Goal: Transaction & Acquisition: Purchase product/service

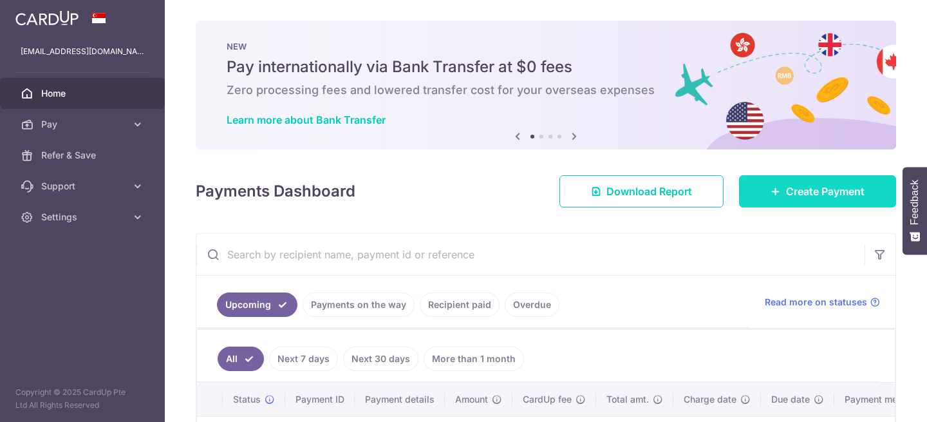
click at [794, 183] on span "Create Payment" at bounding box center [825, 190] width 79 height 15
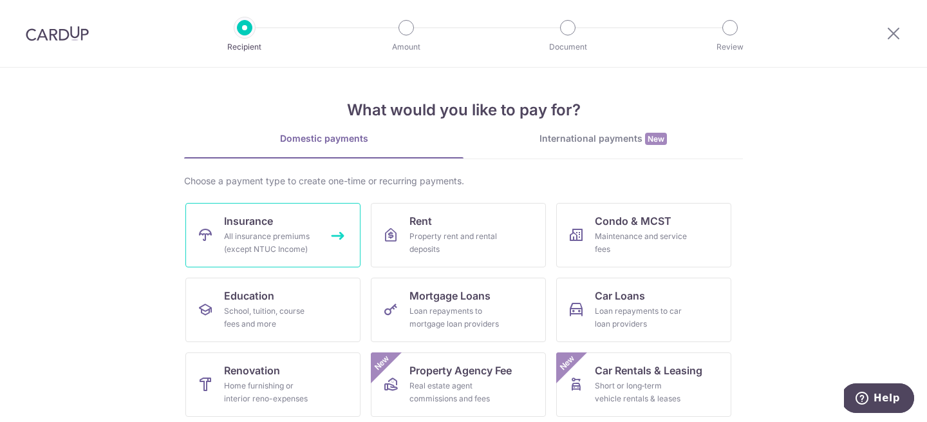
click at [276, 234] on div "All insurance premiums (except NTUC Income)" at bounding box center [270, 243] width 93 height 26
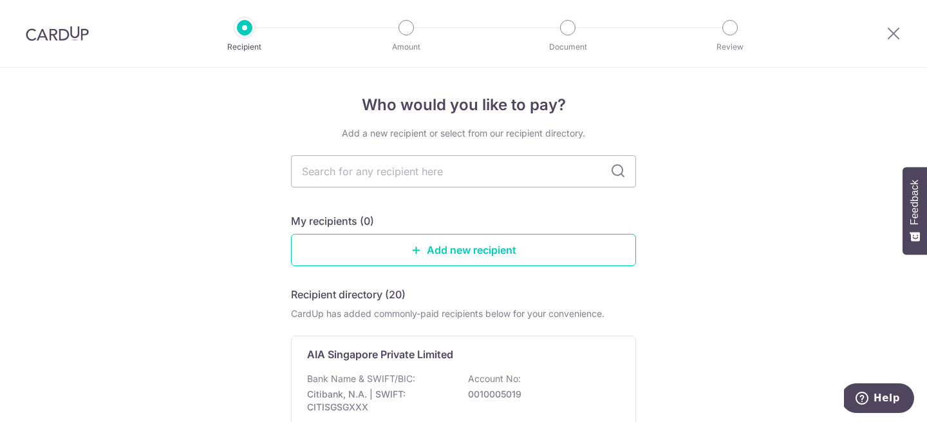
scroll to position [62, 0]
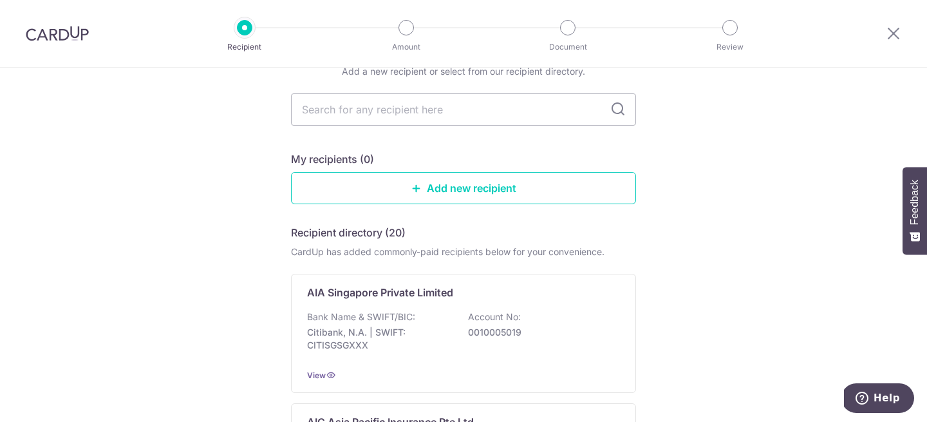
type input "singlife"
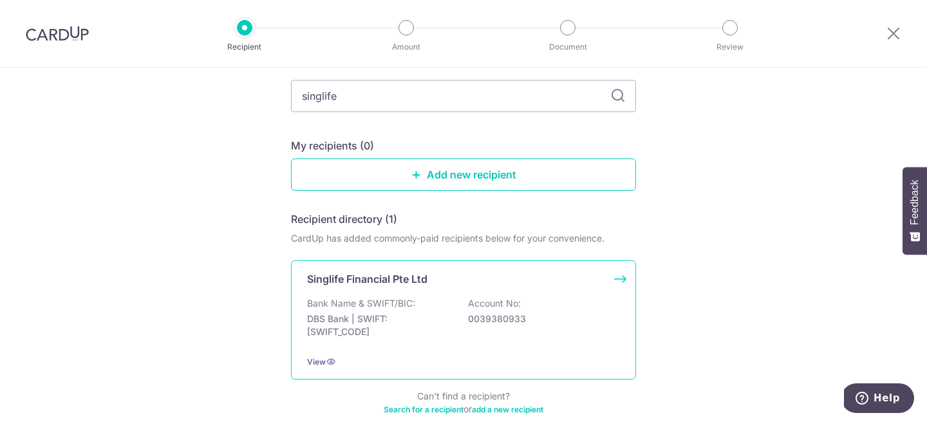
click at [438, 295] on div "Singlife Financial Pte Ltd Bank Name & SWIFT/BIC: DBS Bank | SWIFT: DBSSSGSGXXX…" at bounding box center [463, 319] width 345 height 119
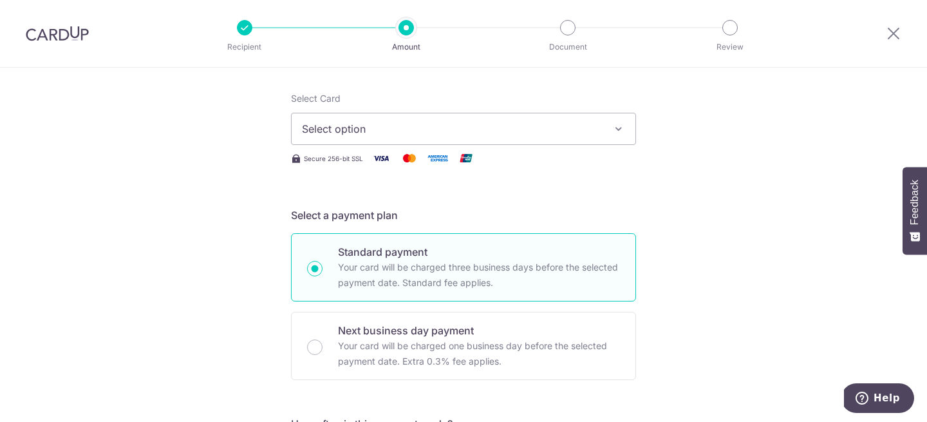
click at [403, 133] on span "Select option" at bounding box center [452, 128] width 300 height 15
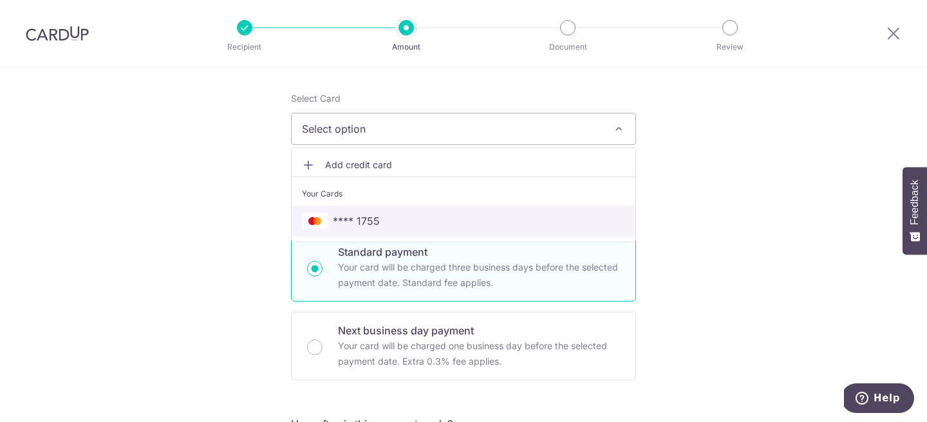
click at [360, 221] on span "**** 1755" at bounding box center [356, 220] width 47 height 15
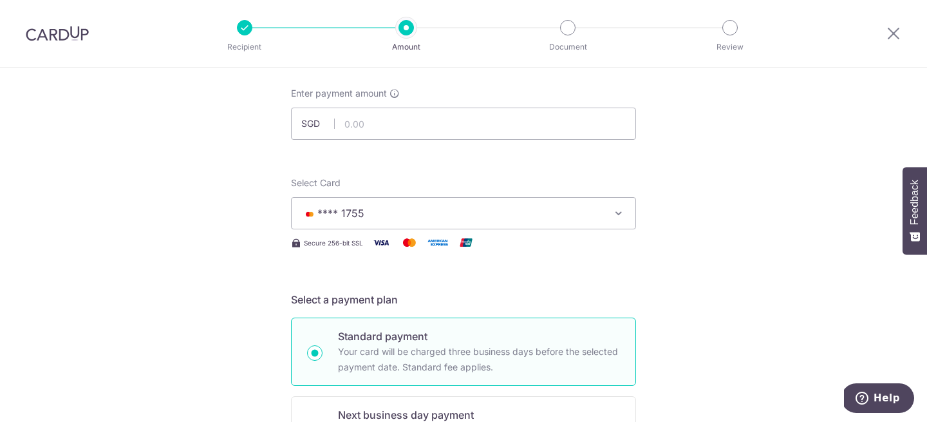
scroll to position [51, 0]
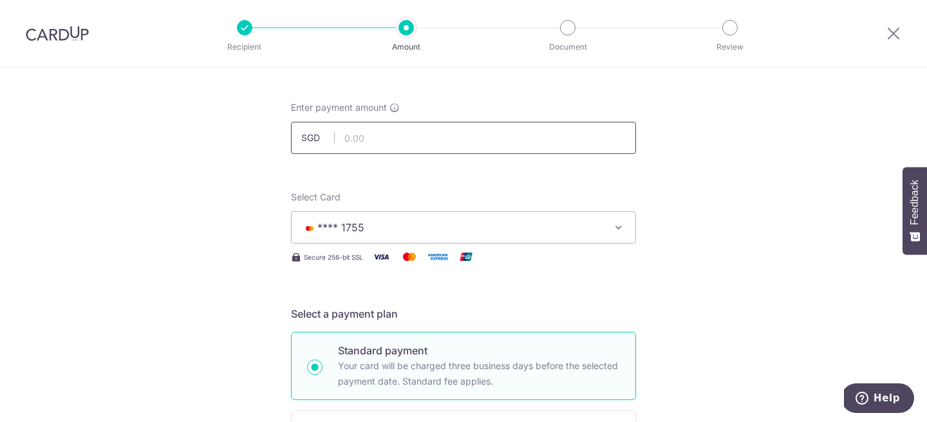
click at [367, 145] on input "text" at bounding box center [463, 138] width 345 height 32
paste input "352.30"
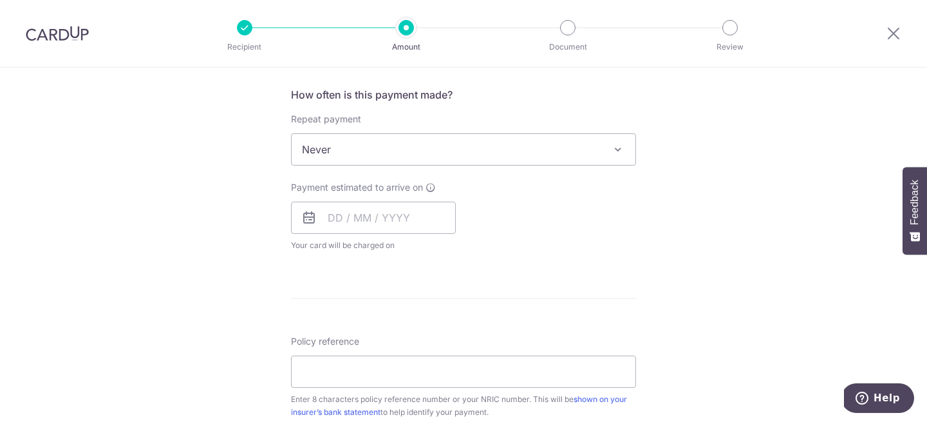
scroll to position [534, 0]
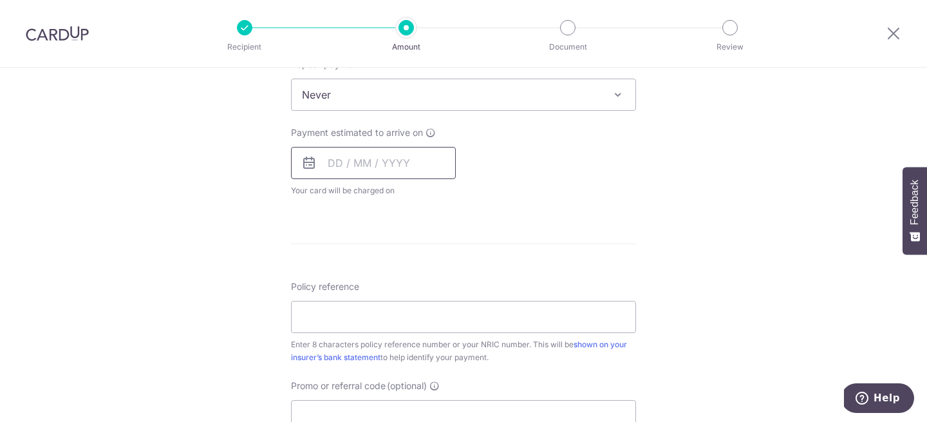
type input "352.30"
click at [379, 162] on input "text" at bounding box center [373, 163] width 165 height 32
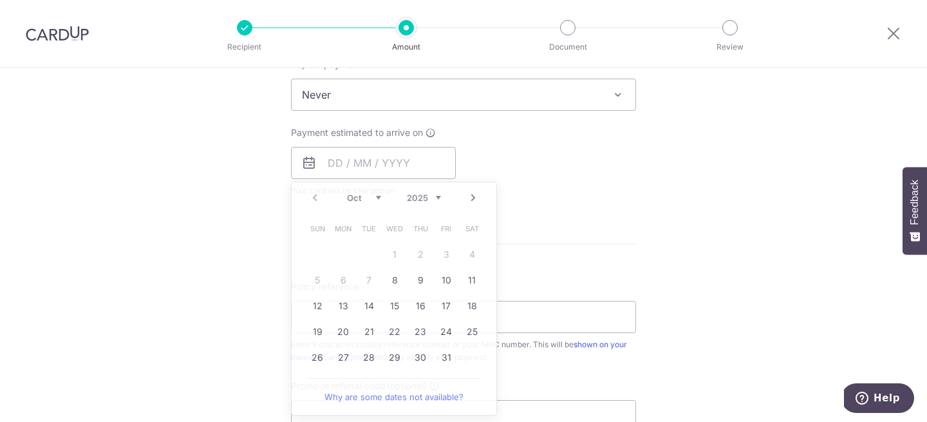
click at [610, 186] on div "Payment estimated to arrive on Prev Next Oct Nov Dec 2025 2026 2027 2028 2029 2…" at bounding box center [463, 161] width 360 height 71
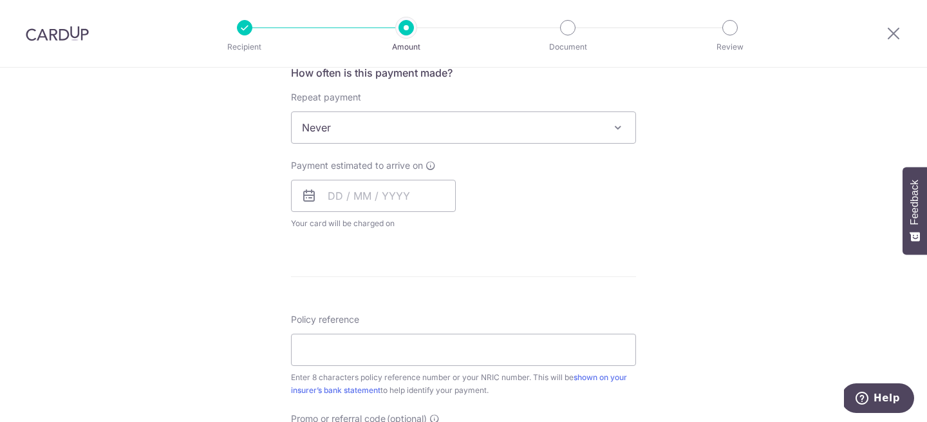
scroll to position [559, 0]
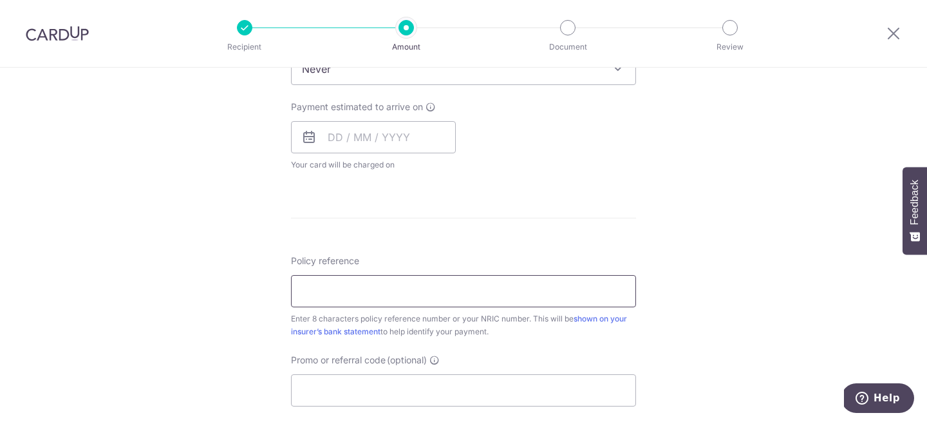
click at [466, 275] on input "Policy reference" at bounding box center [463, 291] width 345 height 32
click at [489, 305] on input "Policy reference" at bounding box center [463, 291] width 345 height 32
paste input "83373758"
type input "83373758"
click at [339, 388] on input "Promo or referral code (optional)" at bounding box center [463, 390] width 345 height 32
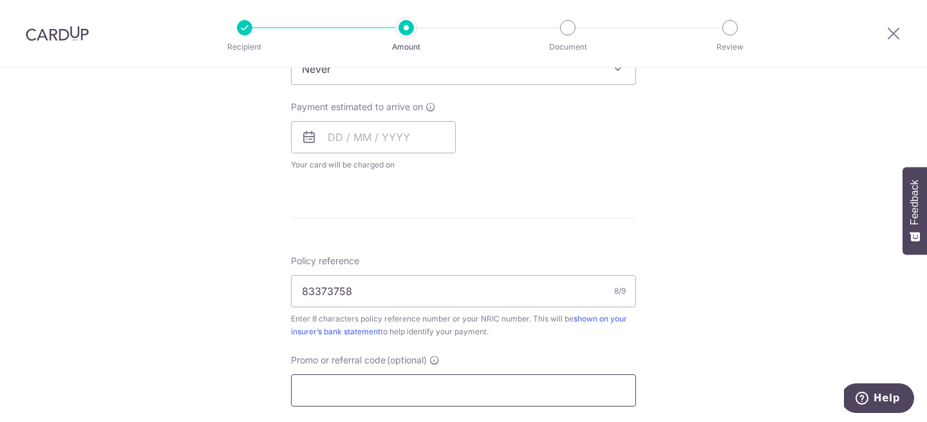
paste input "OFF225"
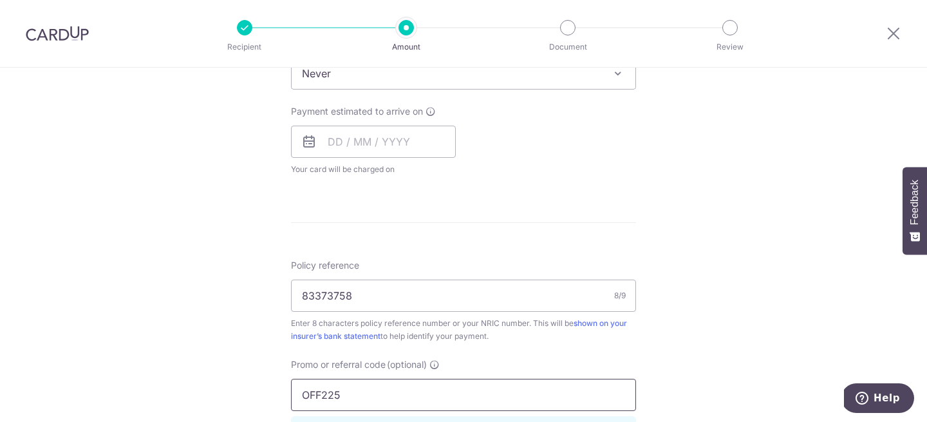
scroll to position [550, 0]
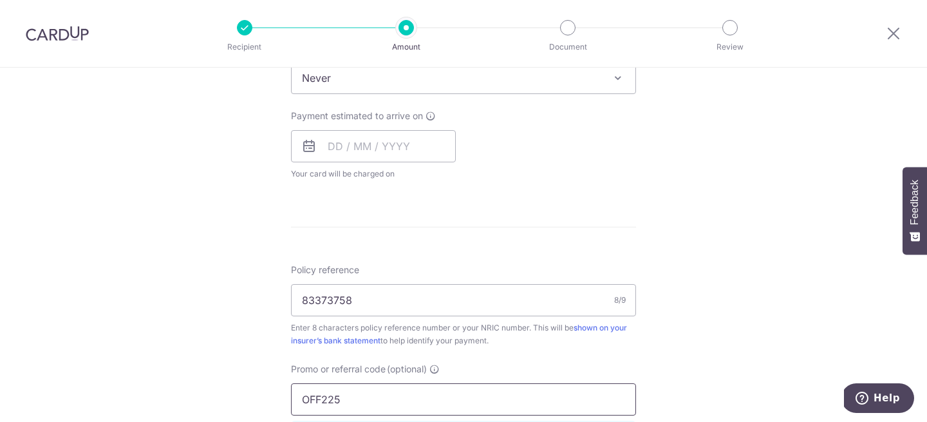
type input "OFF225"
click at [568, 295] on input "83373758" at bounding box center [463, 300] width 345 height 32
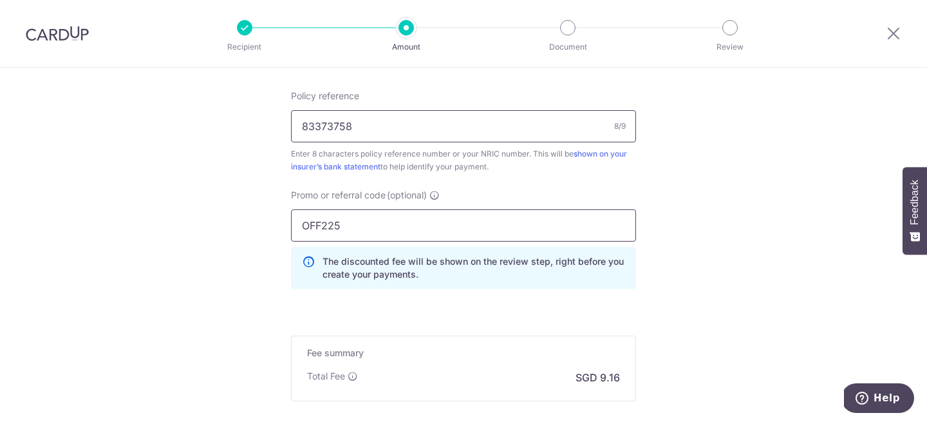
scroll to position [868, 0]
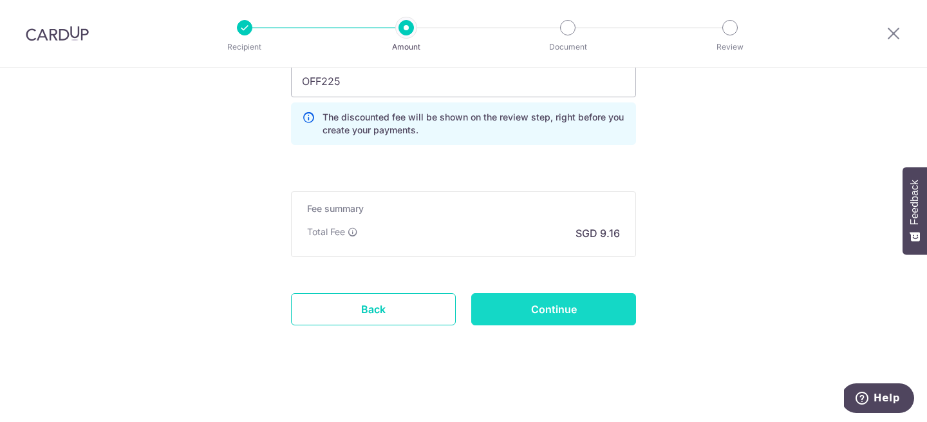
click at [566, 300] on input "Continue" at bounding box center [553, 309] width 165 height 32
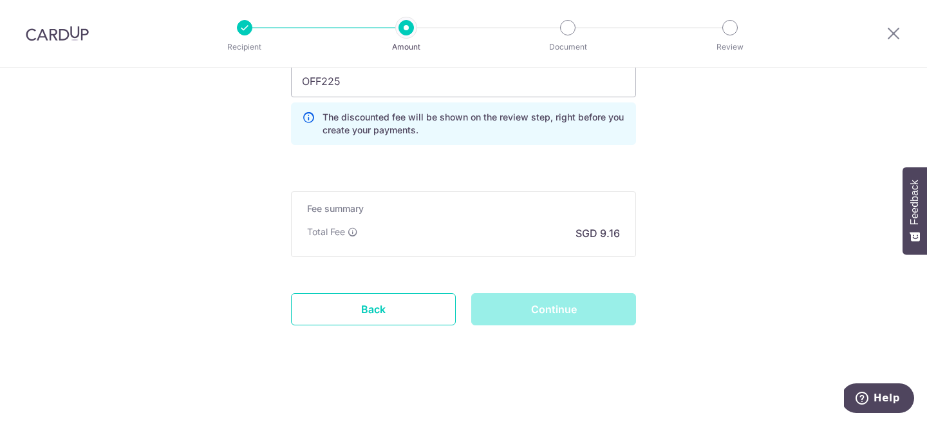
click at [558, 312] on div "Continue" at bounding box center [553, 309] width 180 height 32
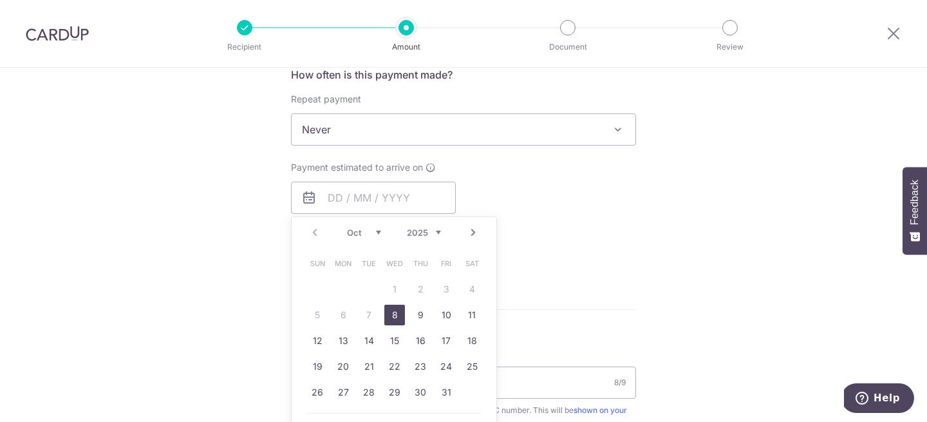
click at [400, 321] on link "8" at bounding box center [394, 314] width 21 height 21
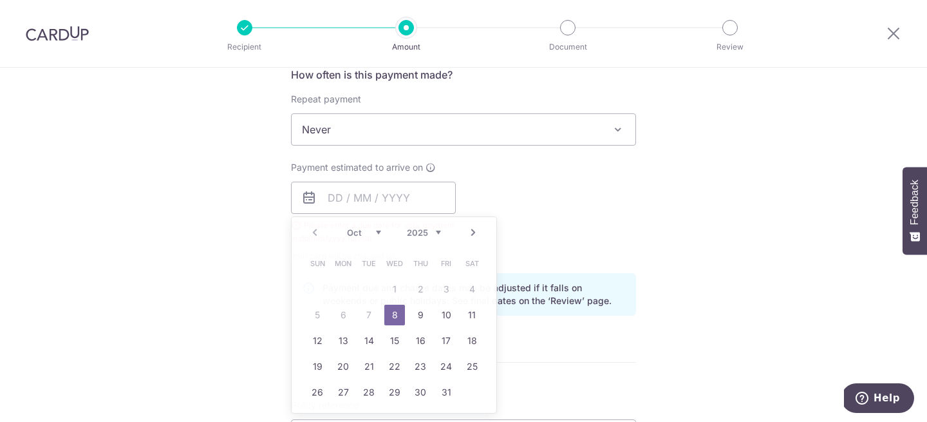
type input "08/10/2025"
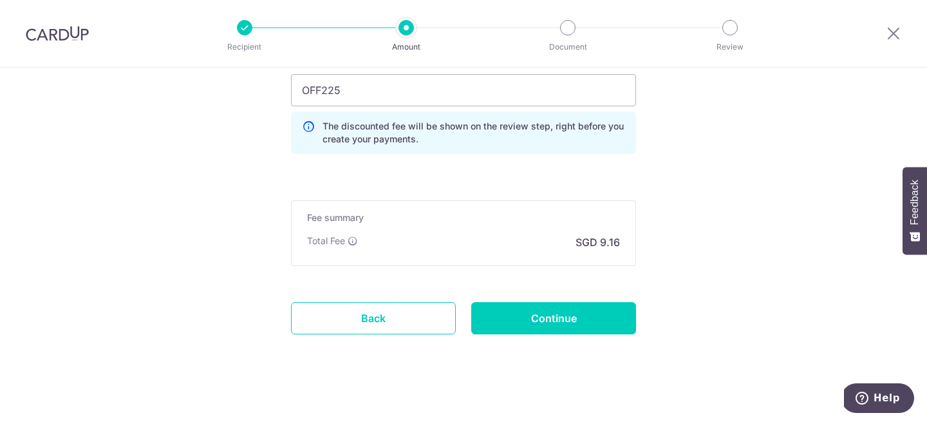
scroll to position [921, 0]
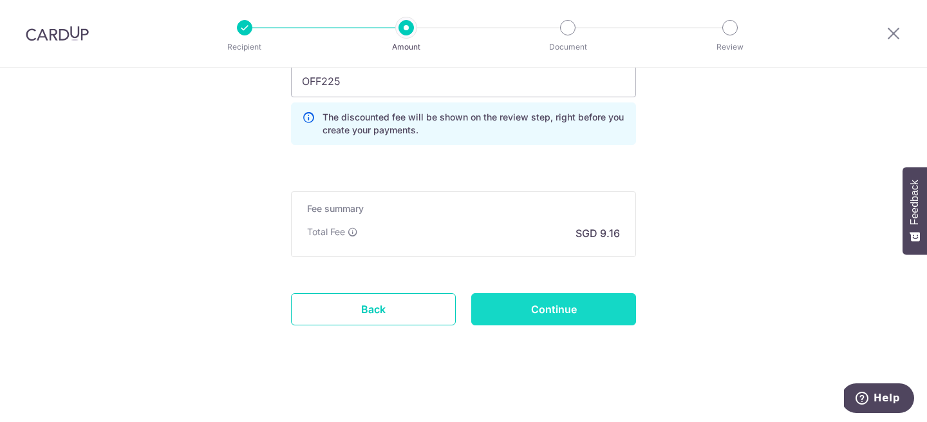
click at [565, 313] on input "Continue" at bounding box center [553, 309] width 165 height 32
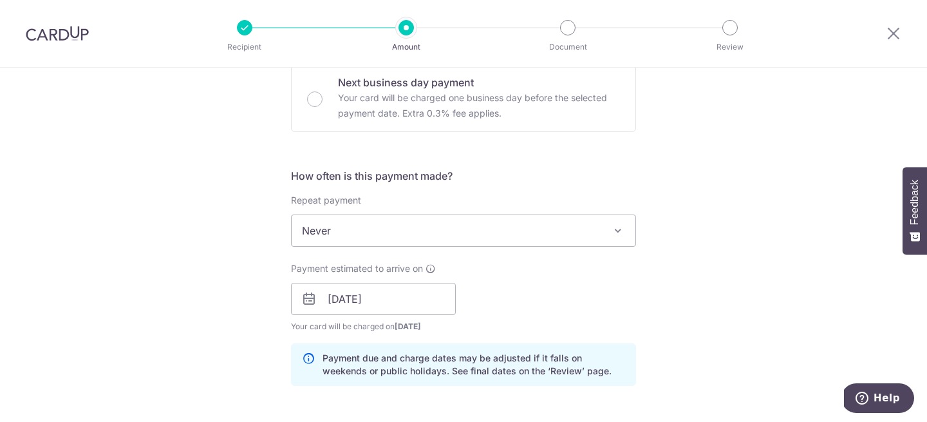
scroll to position [399, 0]
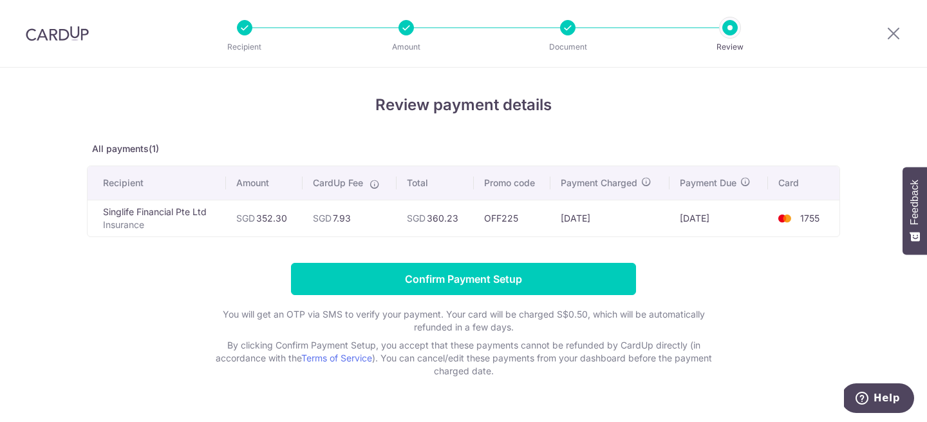
click at [164, 214] on td "Singlife Financial Pte Ltd Insurance" at bounding box center [157, 218] width 138 height 37
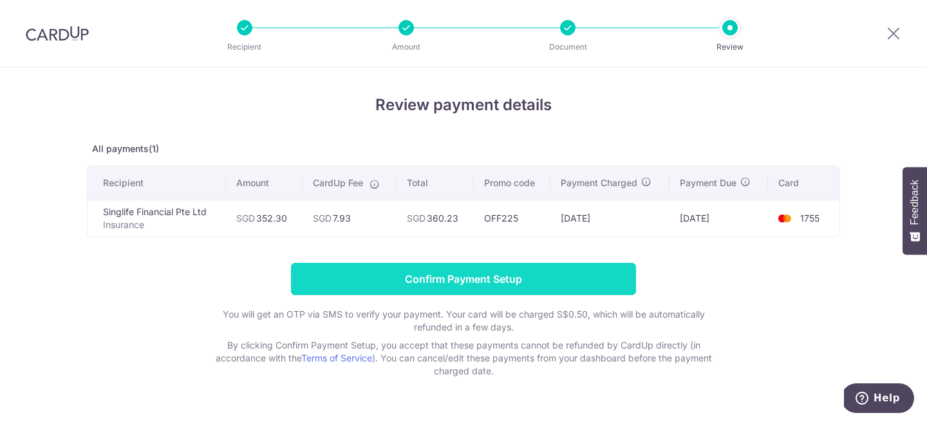
drag, startPoint x: 161, startPoint y: 211, endPoint x: 426, endPoint y: 279, distance: 273.7
click at [161, 211] on td "Singlife Financial Pte Ltd Insurance" at bounding box center [157, 218] width 138 height 37
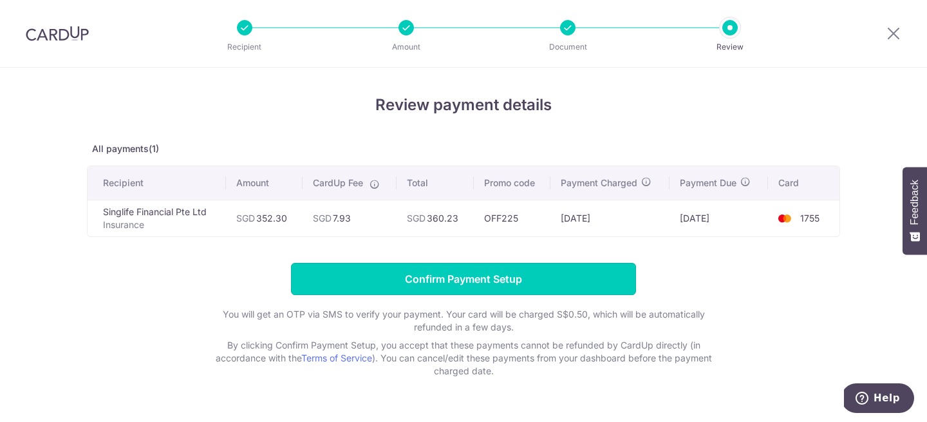
drag, startPoint x: 426, startPoint y: 279, endPoint x: 459, endPoint y: 278, distance: 32.8
click at [426, 279] on input "Confirm Payment Setup" at bounding box center [463, 279] width 345 height 32
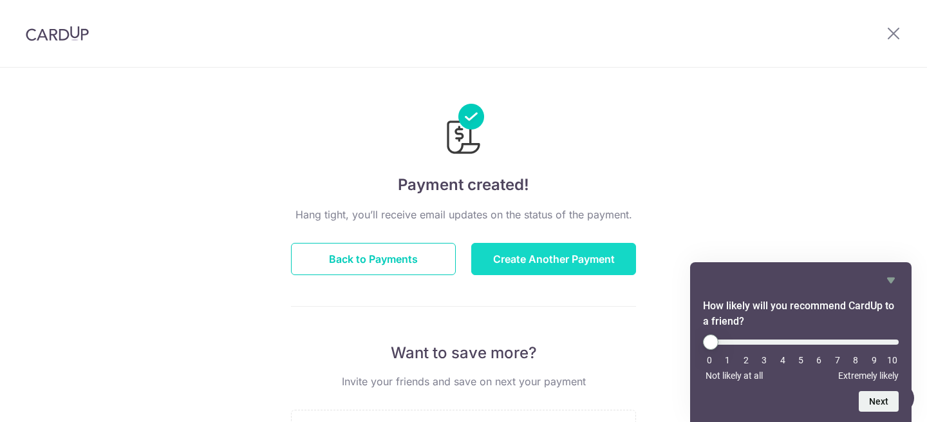
click at [527, 263] on button "Create Another Payment" at bounding box center [553, 259] width 165 height 32
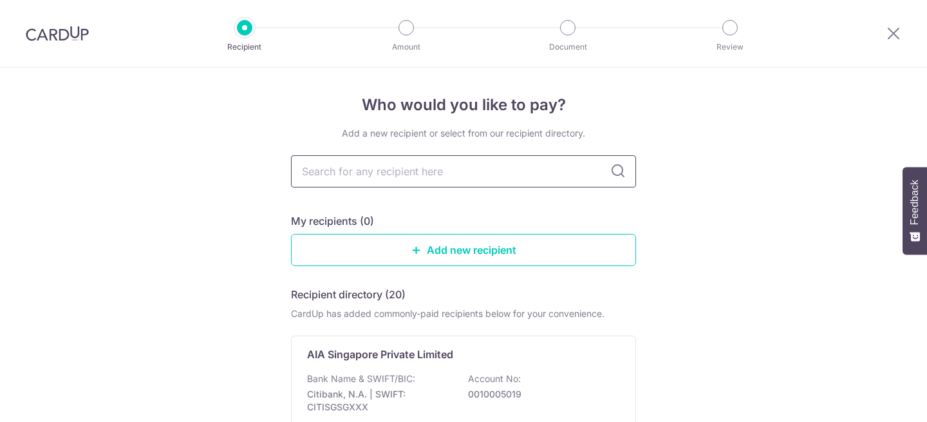
click at [455, 155] on input "text" at bounding box center [463, 171] width 345 height 32
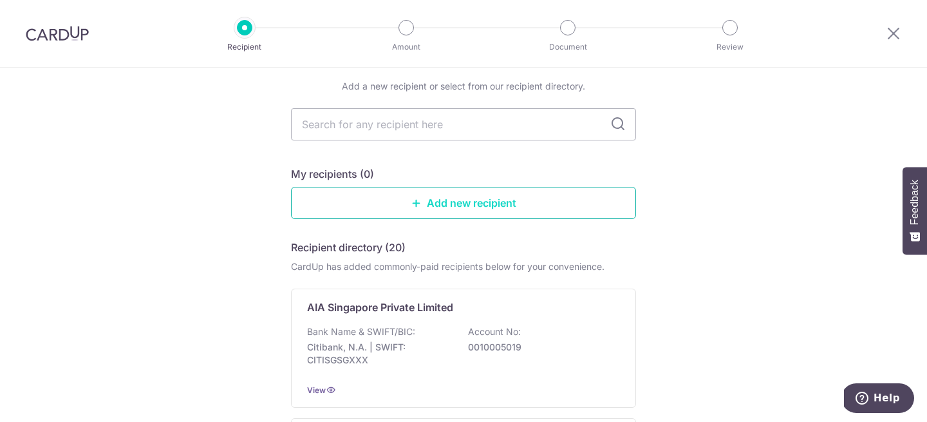
type input "singlife"
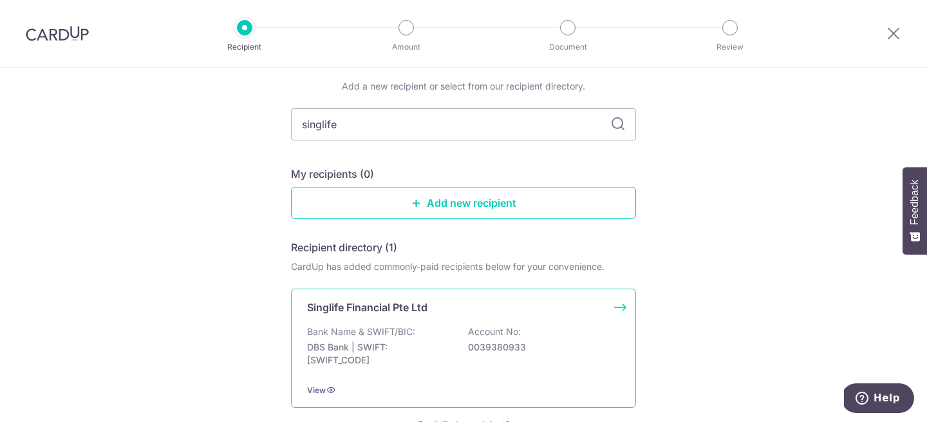
click at [402, 331] on p "Bank Name & SWIFT/BIC:" at bounding box center [361, 331] width 108 height 13
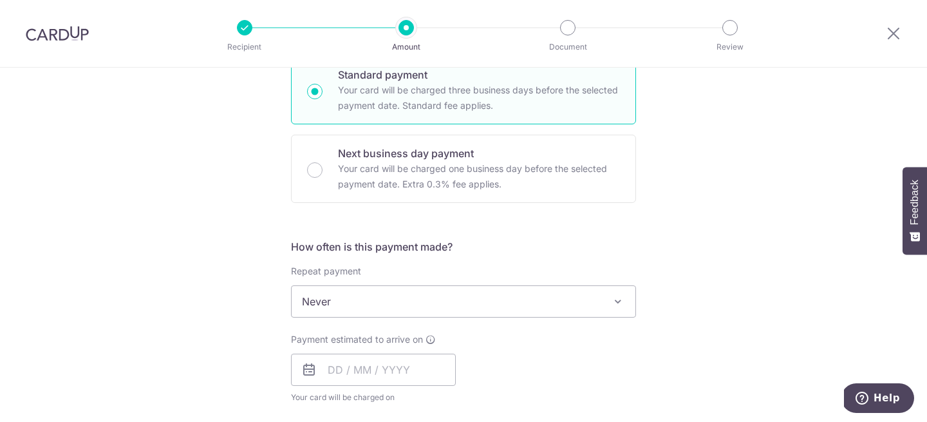
drag, startPoint x: 581, startPoint y: 230, endPoint x: 559, endPoint y: 241, distance: 24.8
click at [581, 229] on form "Enter payment amount SGD Select Card Select option Add credit card Your Cards *…" at bounding box center [463, 335] width 345 height 1019
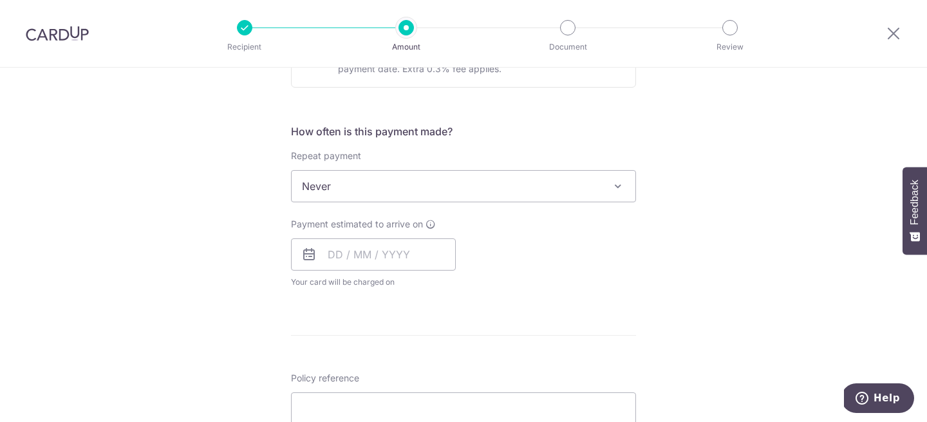
scroll to position [538, 0]
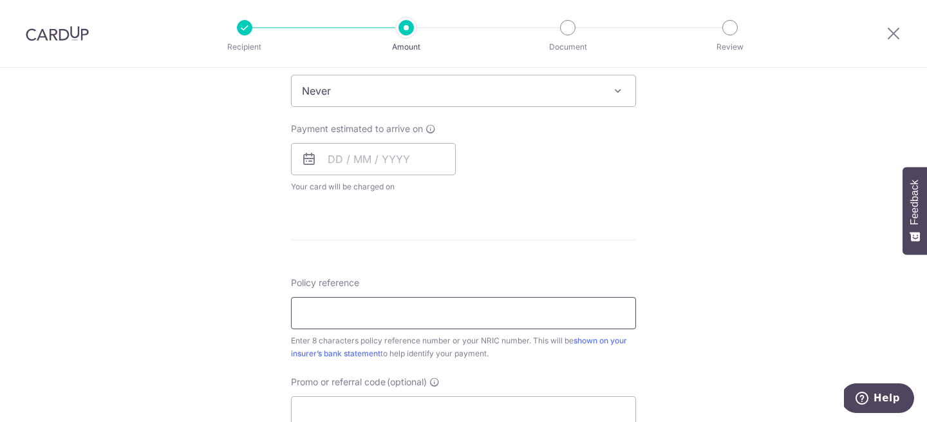
click at [373, 304] on input "Policy reference" at bounding box center [463, 313] width 345 height 32
paste input "9,756.50"
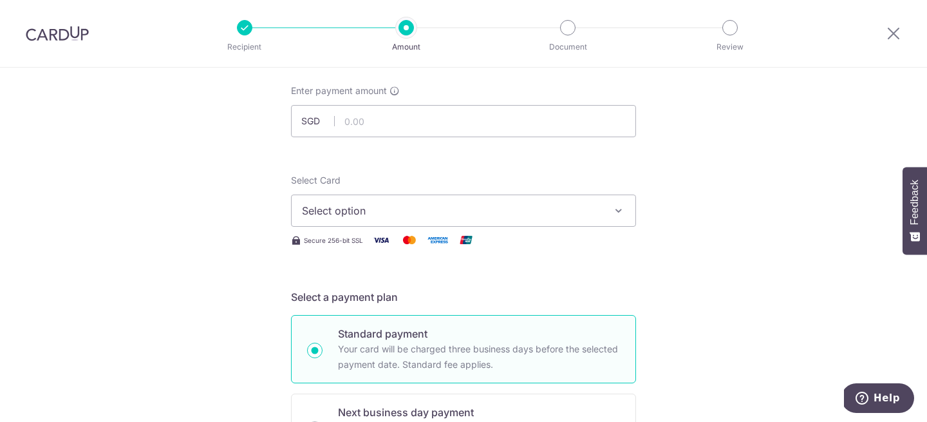
scroll to position [29, 0]
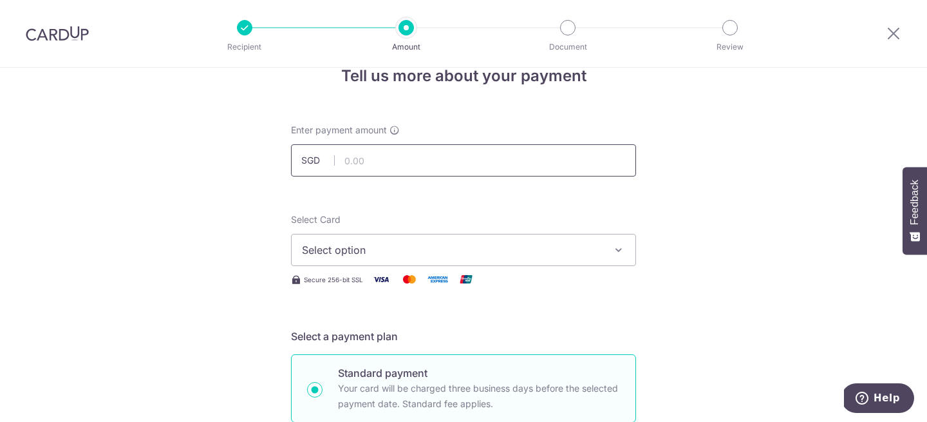
type input "9,756.50"
click at [386, 160] on input "text" at bounding box center [463, 160] width 345 height 32
paste input "9,756.50"
type input "9,756.50"
click at [389, 256] on span "Select option" at bounding box center [452, 249] width 300 height 15
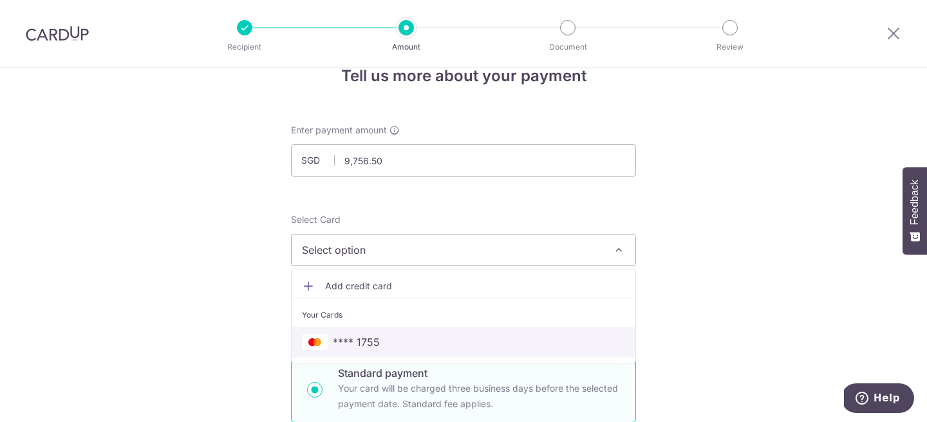
click at [370, 338] on span "**** 1755" at bounding box center [356, 341] width 47 height 15
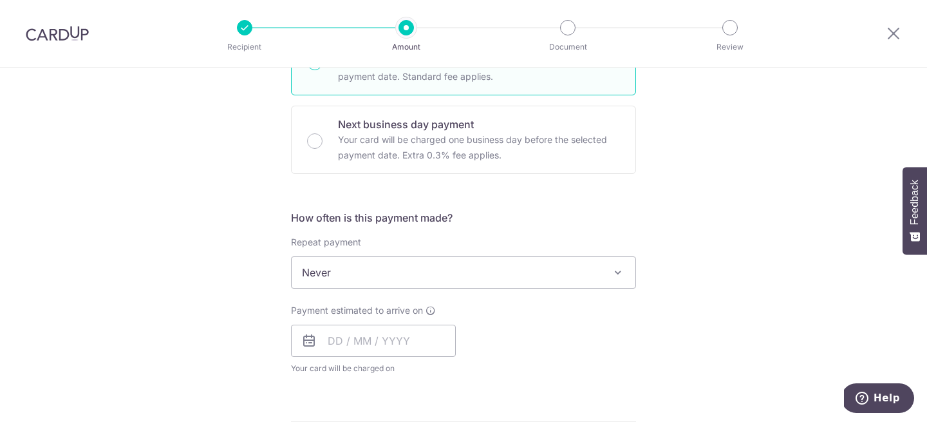
scroll to position [364, 0]
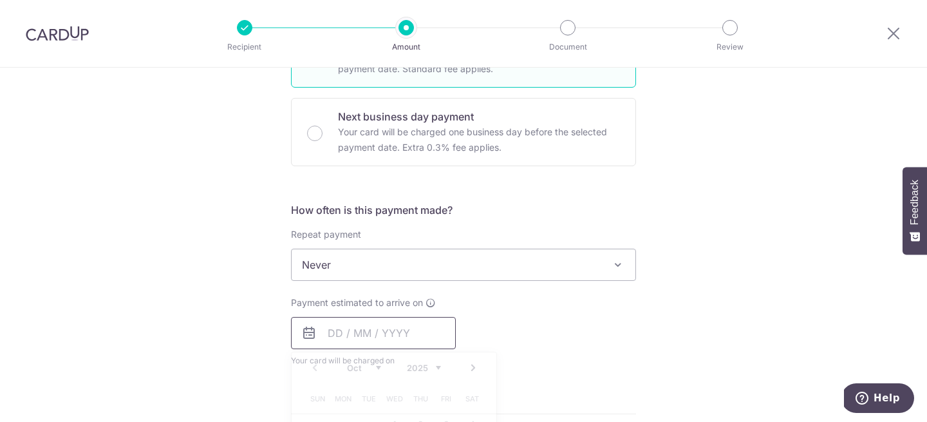
click at [355, 332] on input "text" at bounding box center [373, 333] width 165 height 32
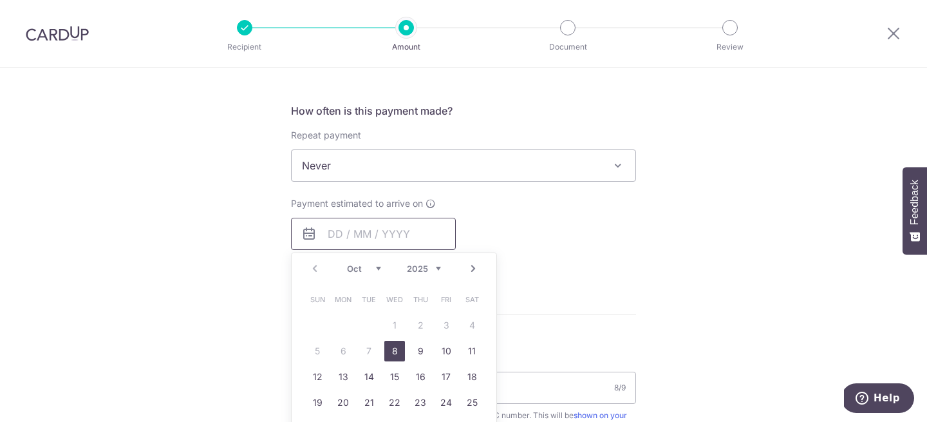
scroll to position [462, 0]
click at [388, 346] on link "8" at bounding box center [394, 351] width 21 height 21
type input "08/10/2025"
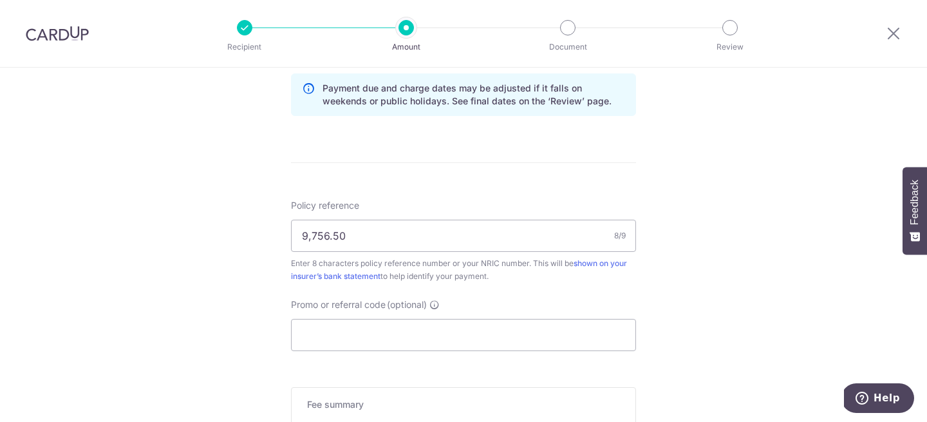
scroll to position [671, 0]
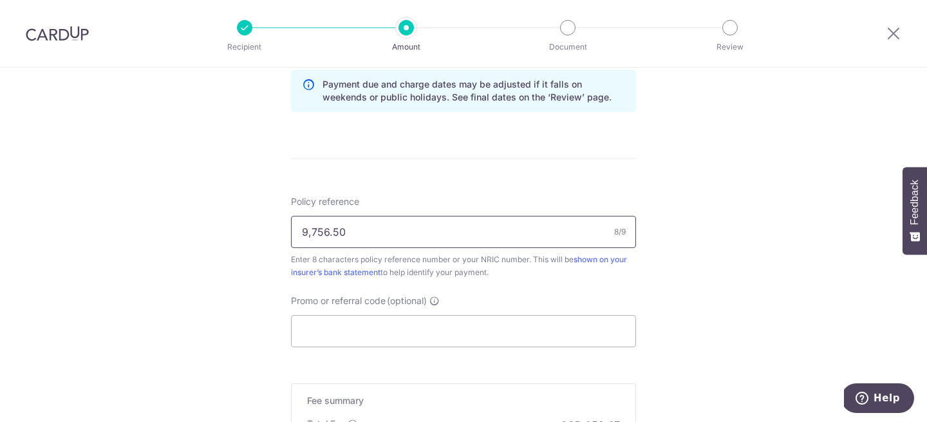
click at [382, 227] on input "9,756.50" at bounding box center [463, 232] width 345 height 32
click at [387, 214] on div "Policy reference 9,756.50 8/9 Enter 8 characters policy reference number or you…" at bounding box center [463, 237] width 345 height 84
drag, startPoint x: 362, startPoint y: 232, endPoint x: 235, endPoint y: 232, distance: 126.8
click at [235, 232] on div "Tell us more about your payment Enter payment amount SGD 9,756.50 9756.50 Selec…" at bounding box center [463, 4] width 927 height 1217
paste input "82906657"
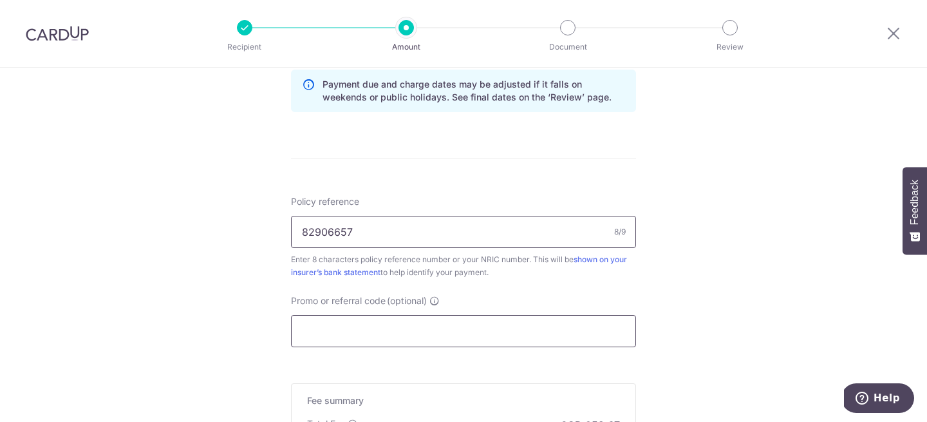
type input "82906657"
click at [361, 329] on input "Promo or referral code (optional)" at bounding box center [463, 331] width 345 height 32
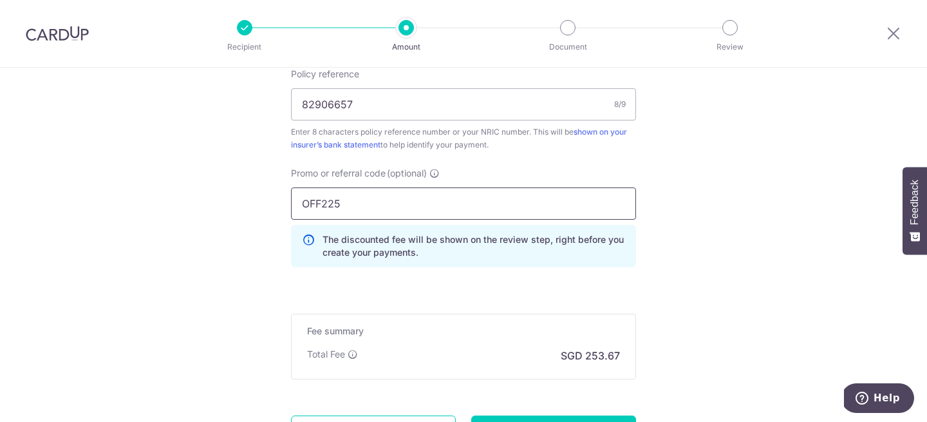
scroll to position [789, 0]
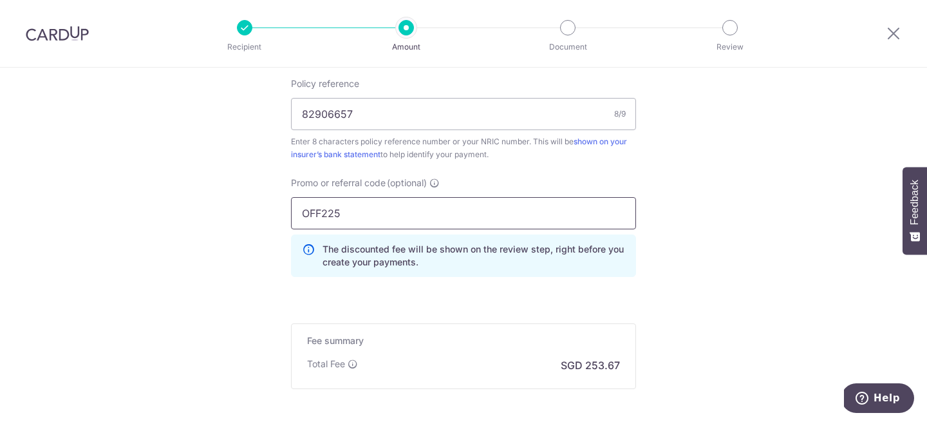
type input "OFF225"
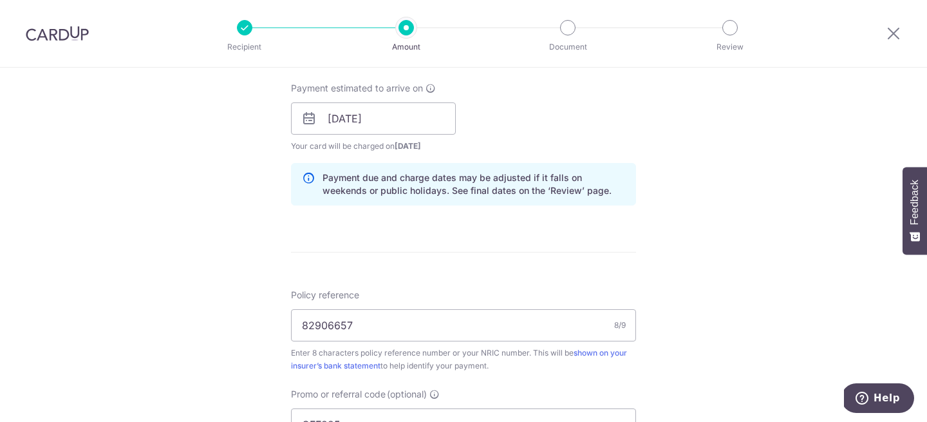
scroll to position [921, 0]
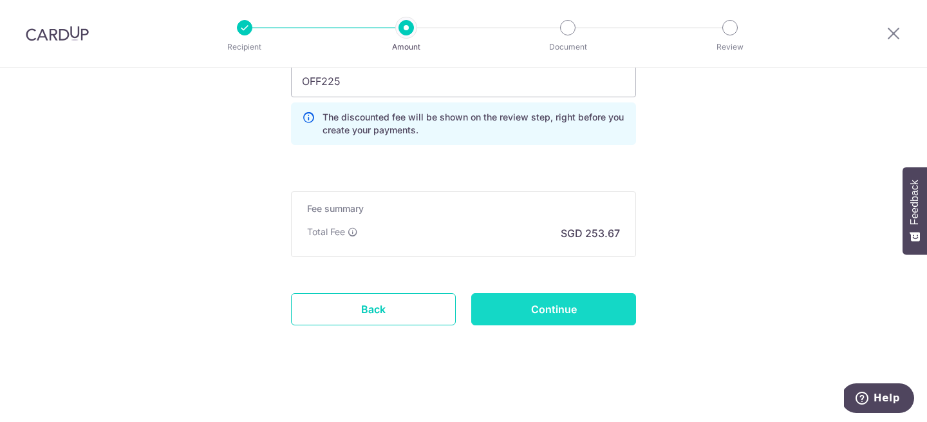
click at [563, 305] on input "Continue" at bounding box center [553, 309] width 165 height 32
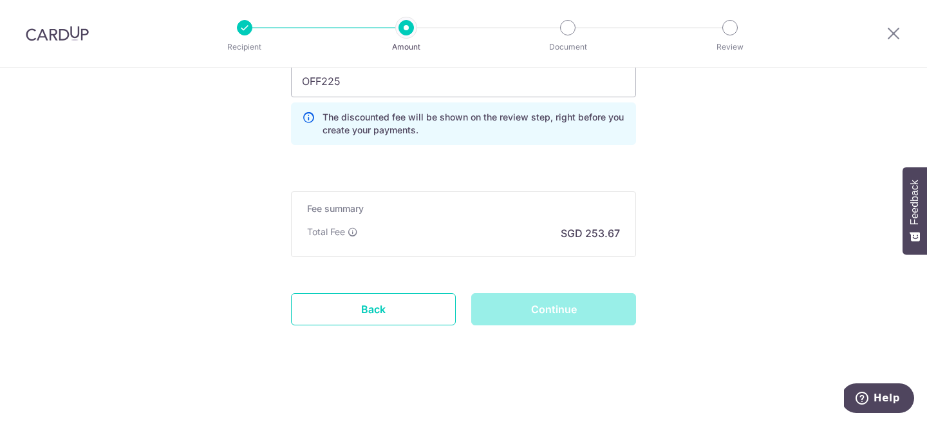
scroll to position [881, 0]
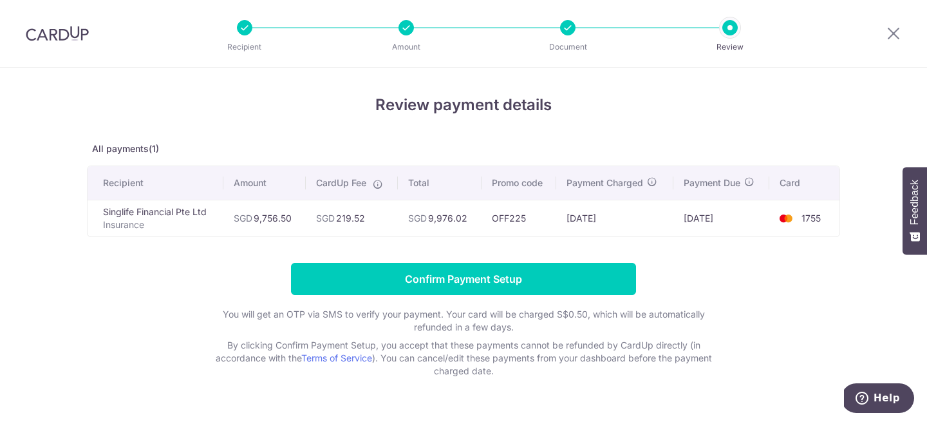
drag, startPoint x: 397, startPoint y: 218, endPoint x: 465, endPoint y: 216, distance: 68.9
click at [465, 216] on tr "Singlife Financial Pte Ltd Insurance SGD 9,756.50 SGD 219.52 SGD 9,976.02 OFF22…" at bounding box center [464, 218] width 752 height 37
click at [465, 216] on td "SGD 9,976.02" at bounding box center [440, 218] width 84 height 37
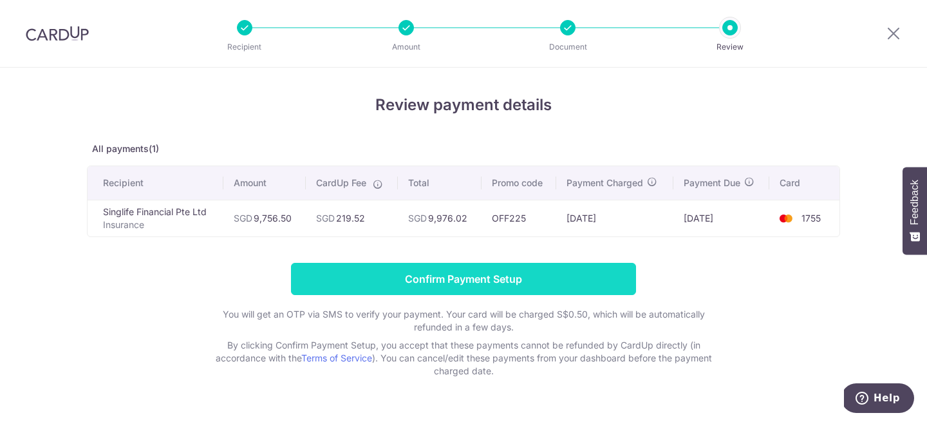
click at [507, 273] on input "Confirm Payment Setup" at bounding box center [463, 279] width 345 height 32
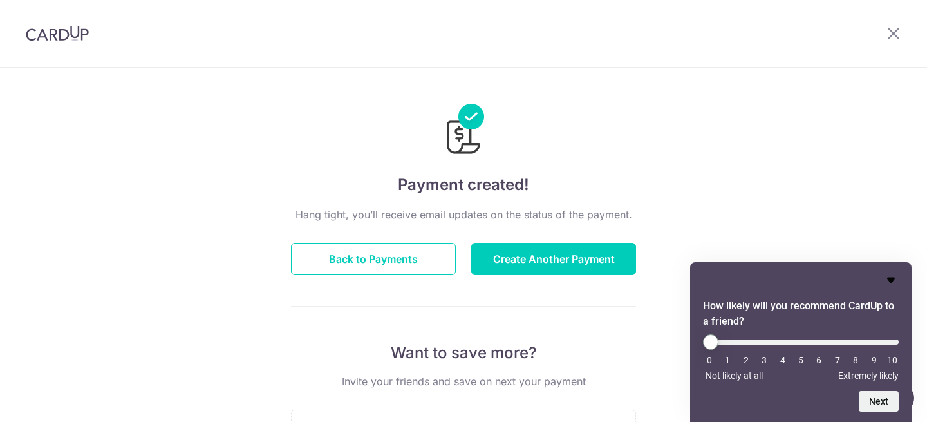
click at [890, 277] on icon "Hide survey" at bounding box center [891, 280] width 8 height 6
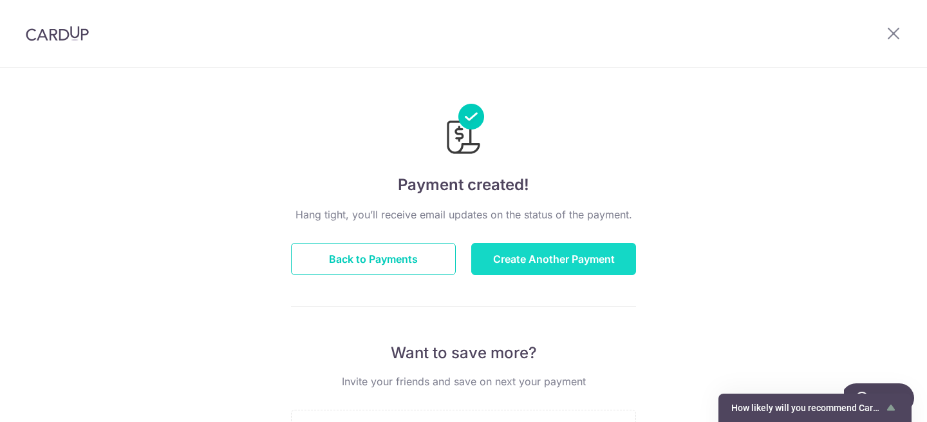
click at [514, 250] on button "Create Another Payment" at bounding box center [553, 259] width 165 height 32
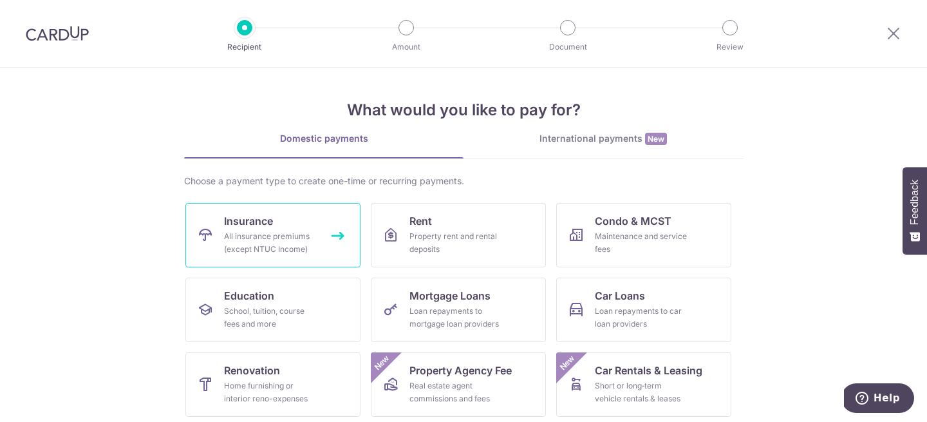
click at [286, 217] on link "Insurance All insurance premiums (except NTUC Income)" at bounding box center [272, 235] width 175 height 64
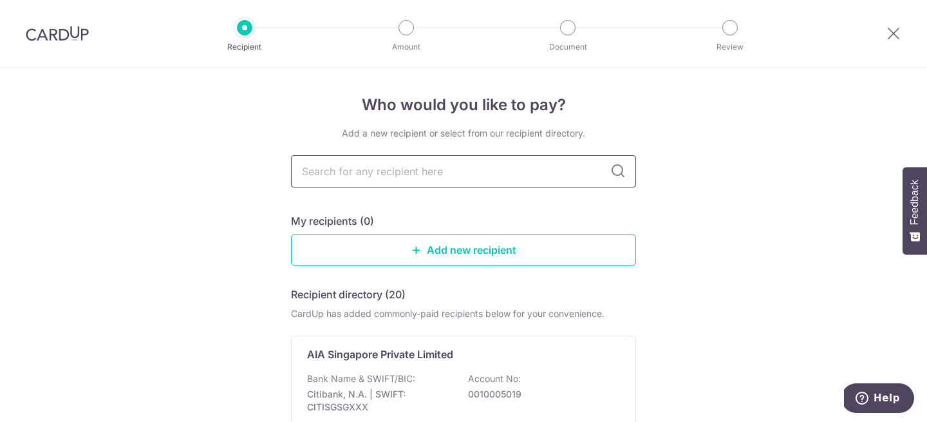
click at [438, 174] on input "text" at bounding box center [463, 171] width 345 height 32
type input "singlife"
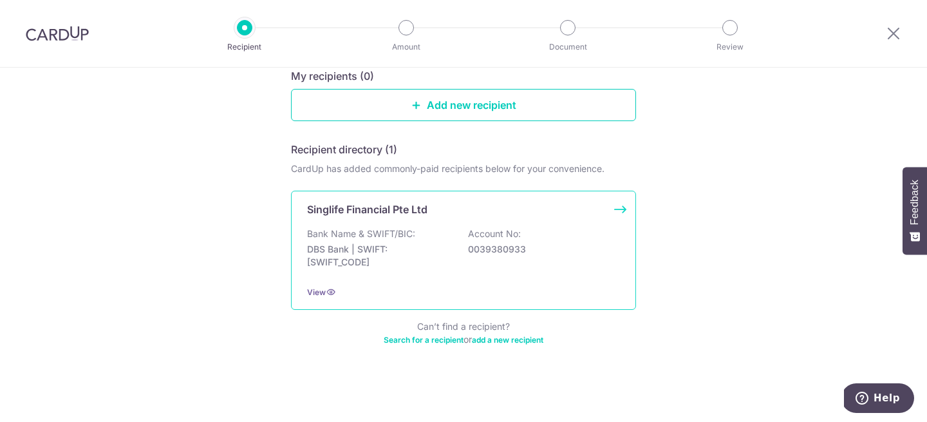
click at [509, 245] on p "0039380933" at bounding box center [540, 249] width 144 height 13
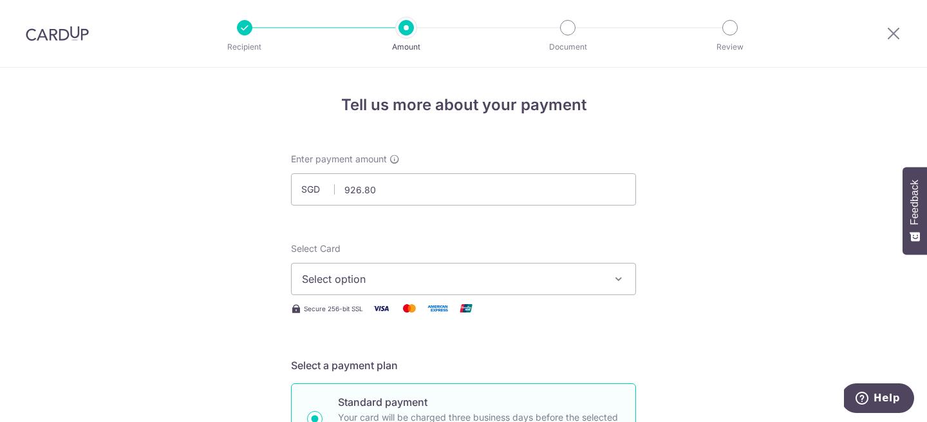
type input "926.80"
click at [409, 270] on button "Select option" at bounding box center [463, 279] width 345 height 32
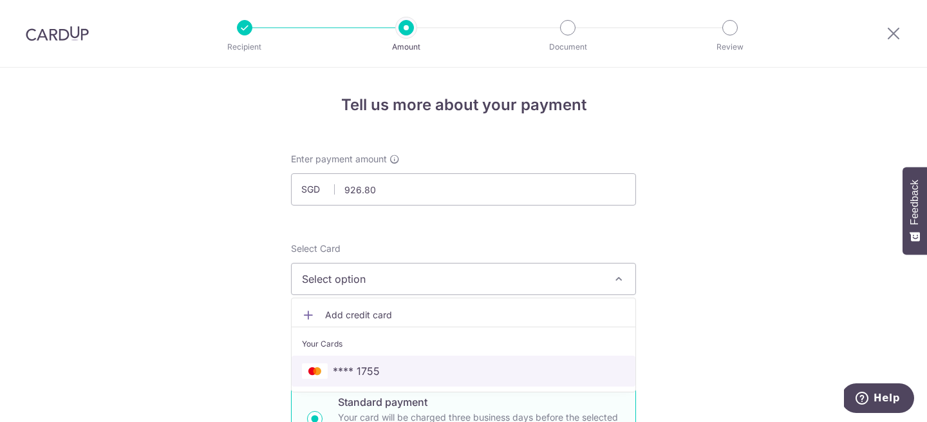
click at [368, 364] on span "**** 1755" at bounding box center [356, 370] width 47 height 15
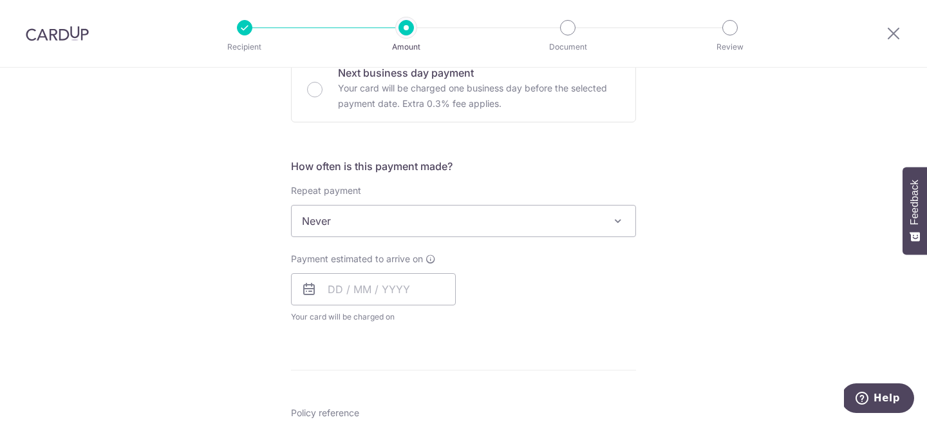
scroll to position [436, 0]
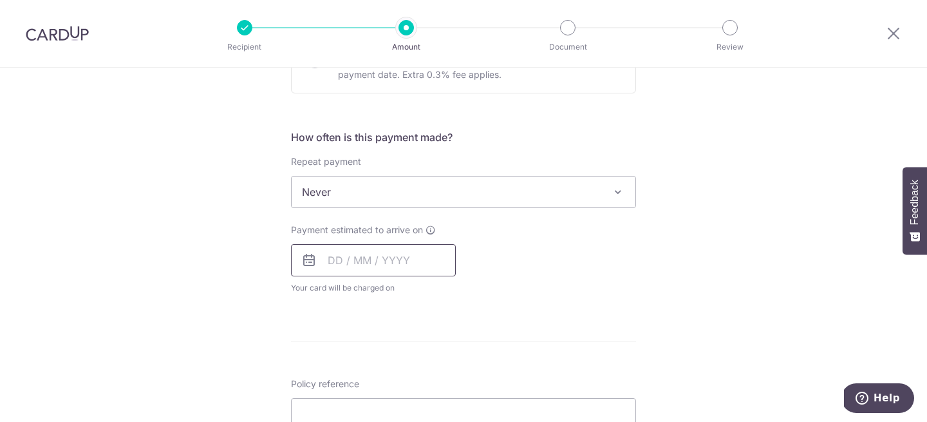
click at [405, 261] on input "text" at bounding box center [373, 260] width 165 height 32
click at [390, 382] on link "8" at bounding box center [394, 377] width 21 height 21
type input "[DATE]"
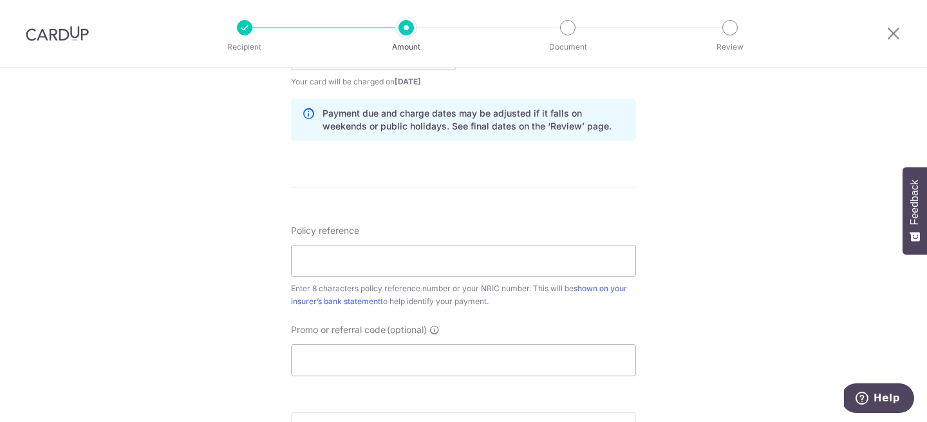
scroll to position [689, 0]
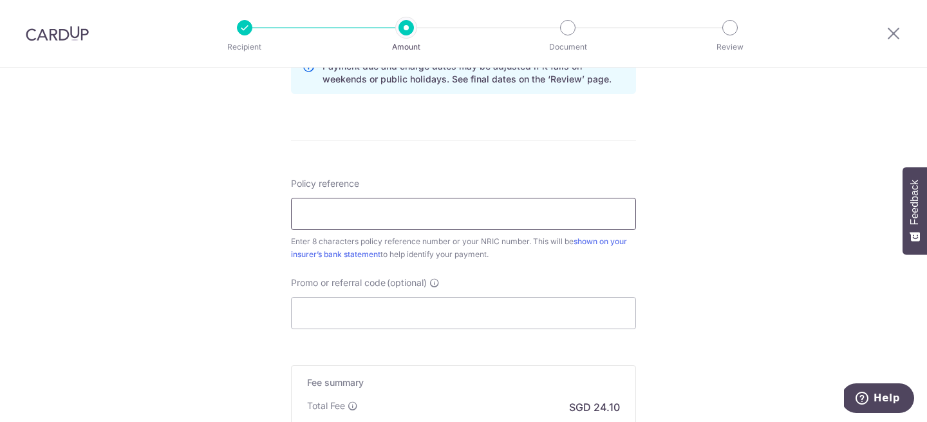
click at [395, 225] on input "Policy reference" at bounding box center [463, 214] width 345 height 32
paste input "82906737"
type input "82906737"
click at [343, 297] on input "Promo or referral code (optional)" at bounding box center [463, 313] width 345 height 32
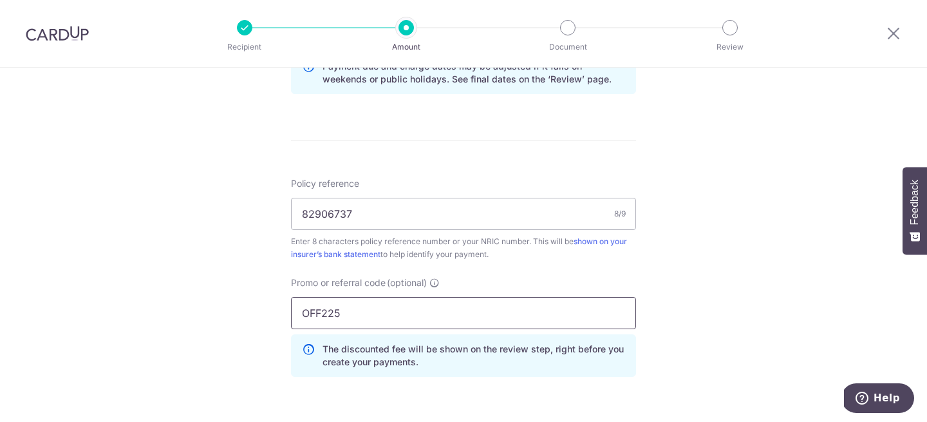
type input "OFF225"
click at [542, 279] on div "Promo or referral code (optional) OFF225 The discounted fee will be shown on th…" at bounding box center [463, 326] width 345 height 100
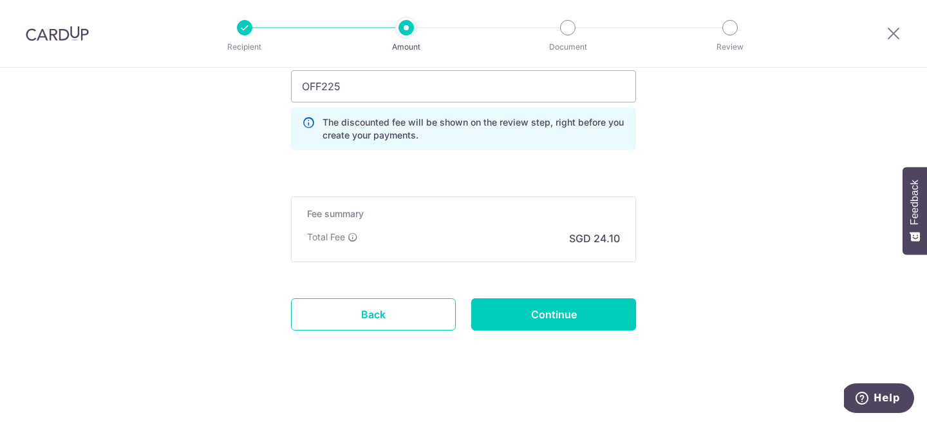
scroll to position [921, 0]
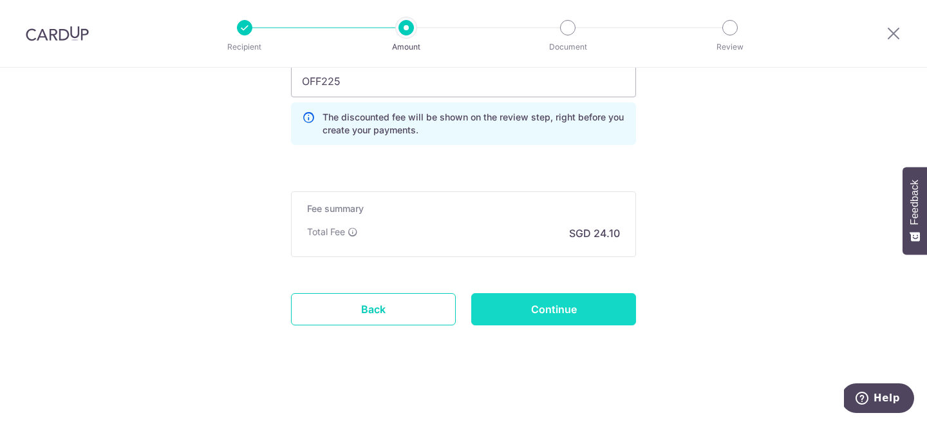
click at [568, 321] on input "Continue" at bounding box center [553, 309] width 165 height 32
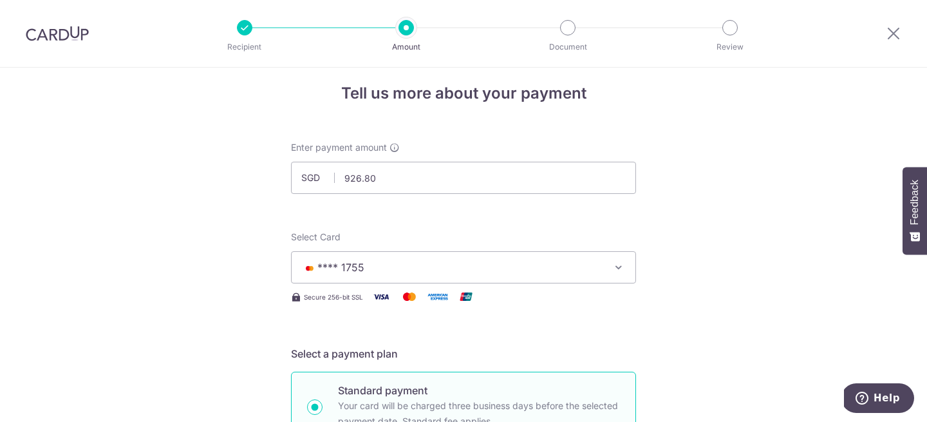
scroll to position [0, 0]
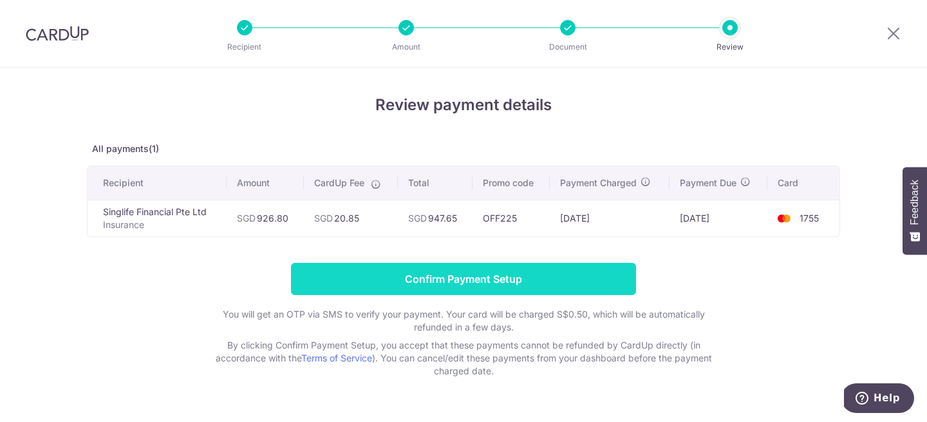
click at [480, 276] on input "Confirm Payment Setup" at bounding box center [463, 279] width 345 height 32
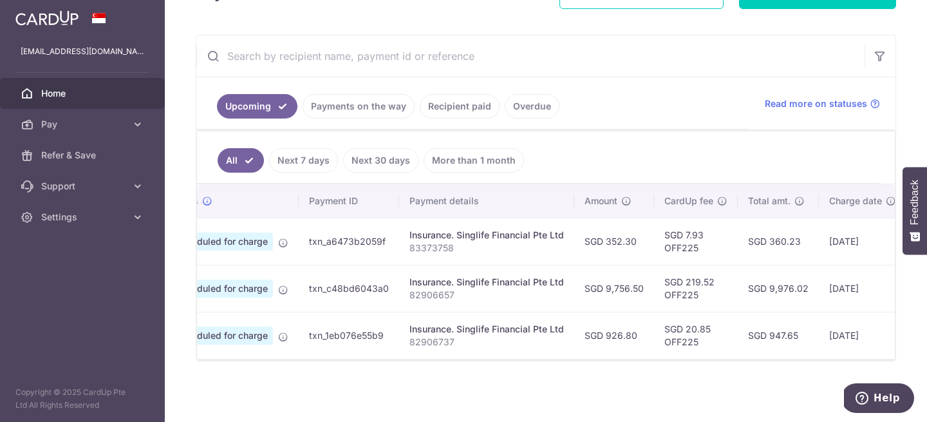
scroll to position [0, 236]
